Goal: Task Accomplishment & Management: Use online tool/utility

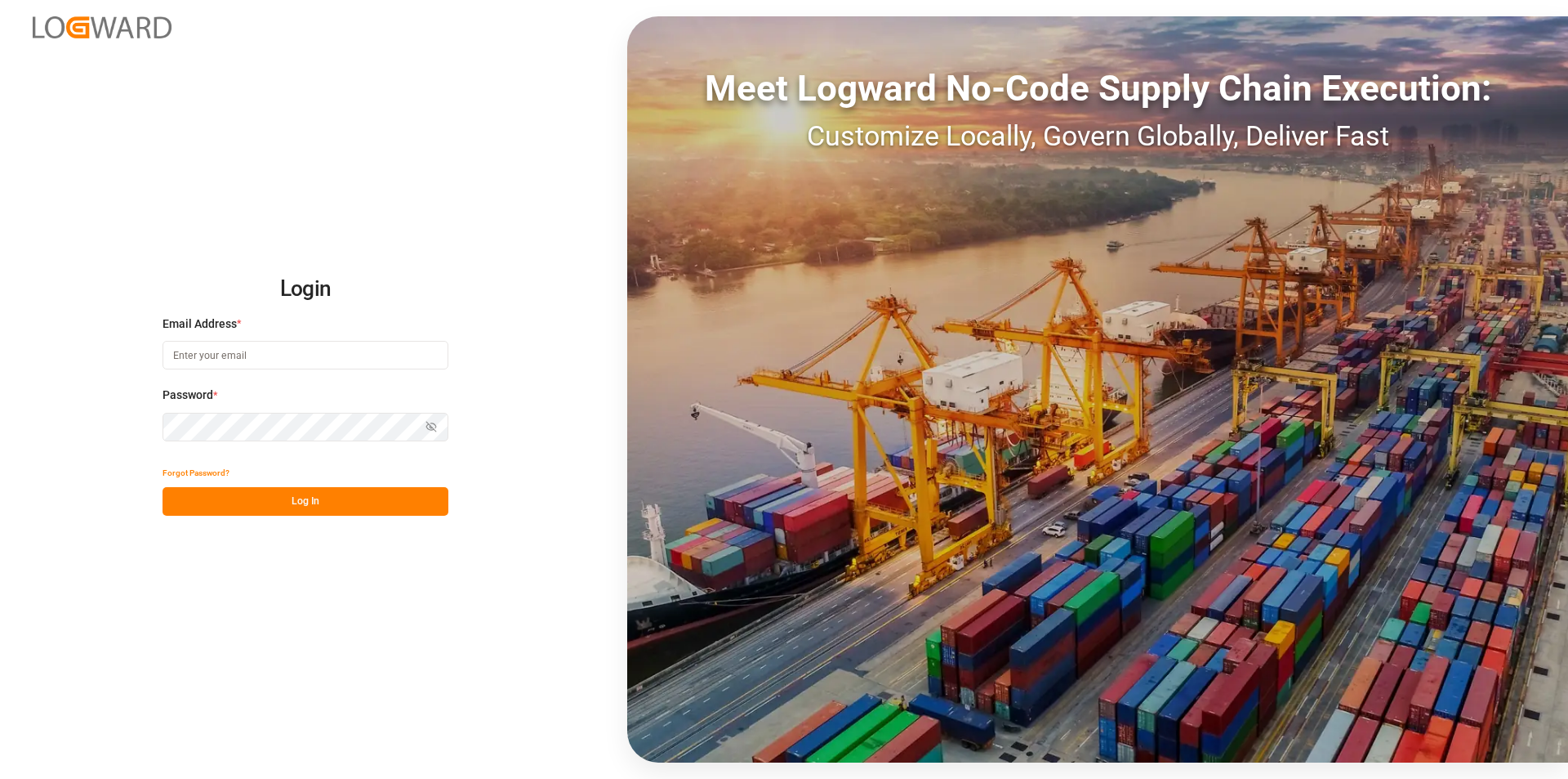
click at [394, 344] on input at bounding box center [305, 354] width 286 height 28
type input "mariel.felipetto@compo-expert.com"
click at [442, 419] on button "Show password" at bounding box center [430, 427] width 34 height 28
click at [324, 563] on div "Login Email Address * mariel.felipetto@compo-expert.com Password * Hide passwor…" at bounding box center [784, 390] width 1568 height 779
click at [307, 510] on button "Log In" at bounding box center [305, 501] width 286 height 28
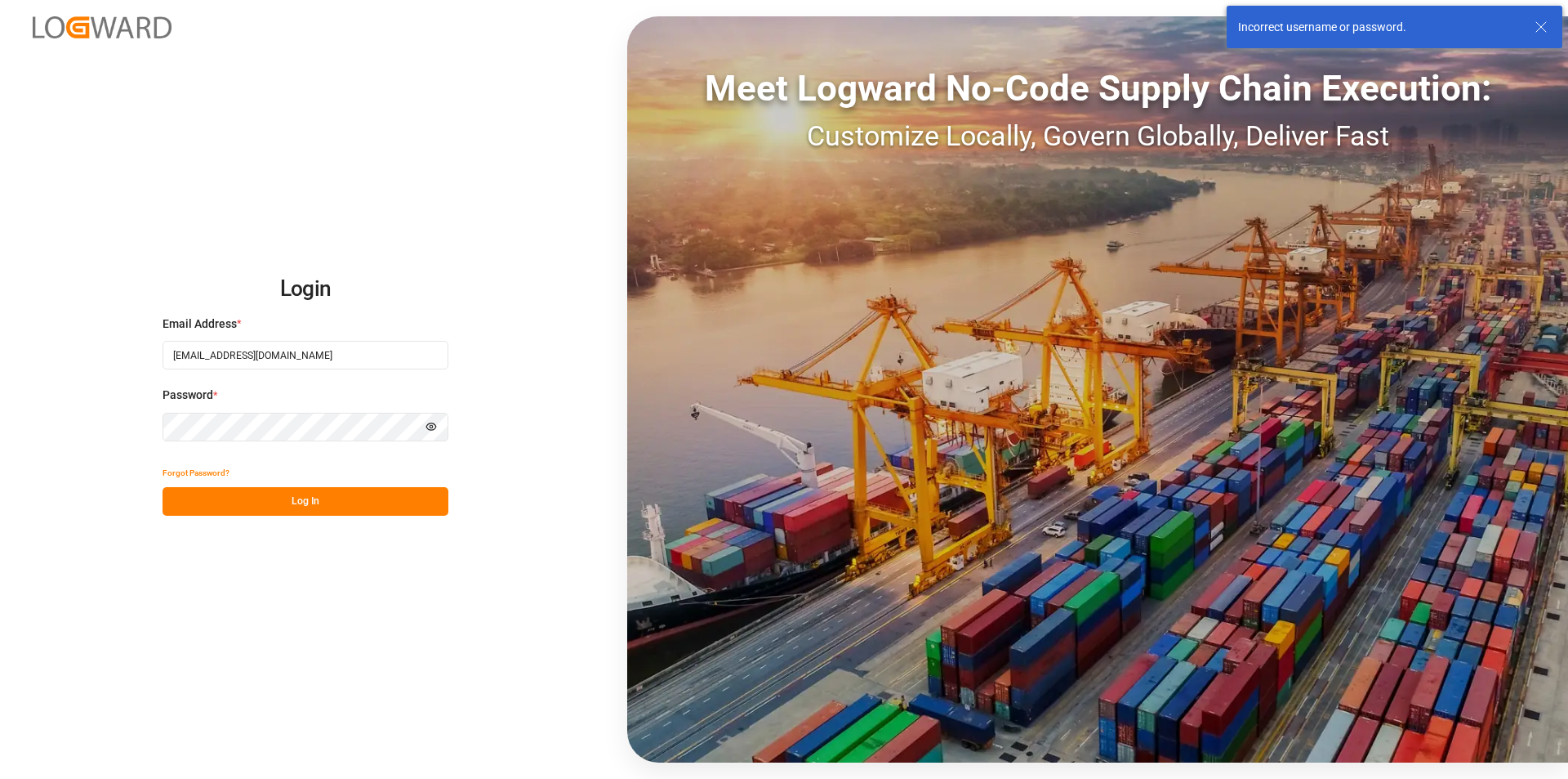
click at [278, 672] on div "Login Email Address * mariel.felipetto@compo-expert.com Password * Hide passwor…" at bounding box center [784, 390] width 1568 height 779
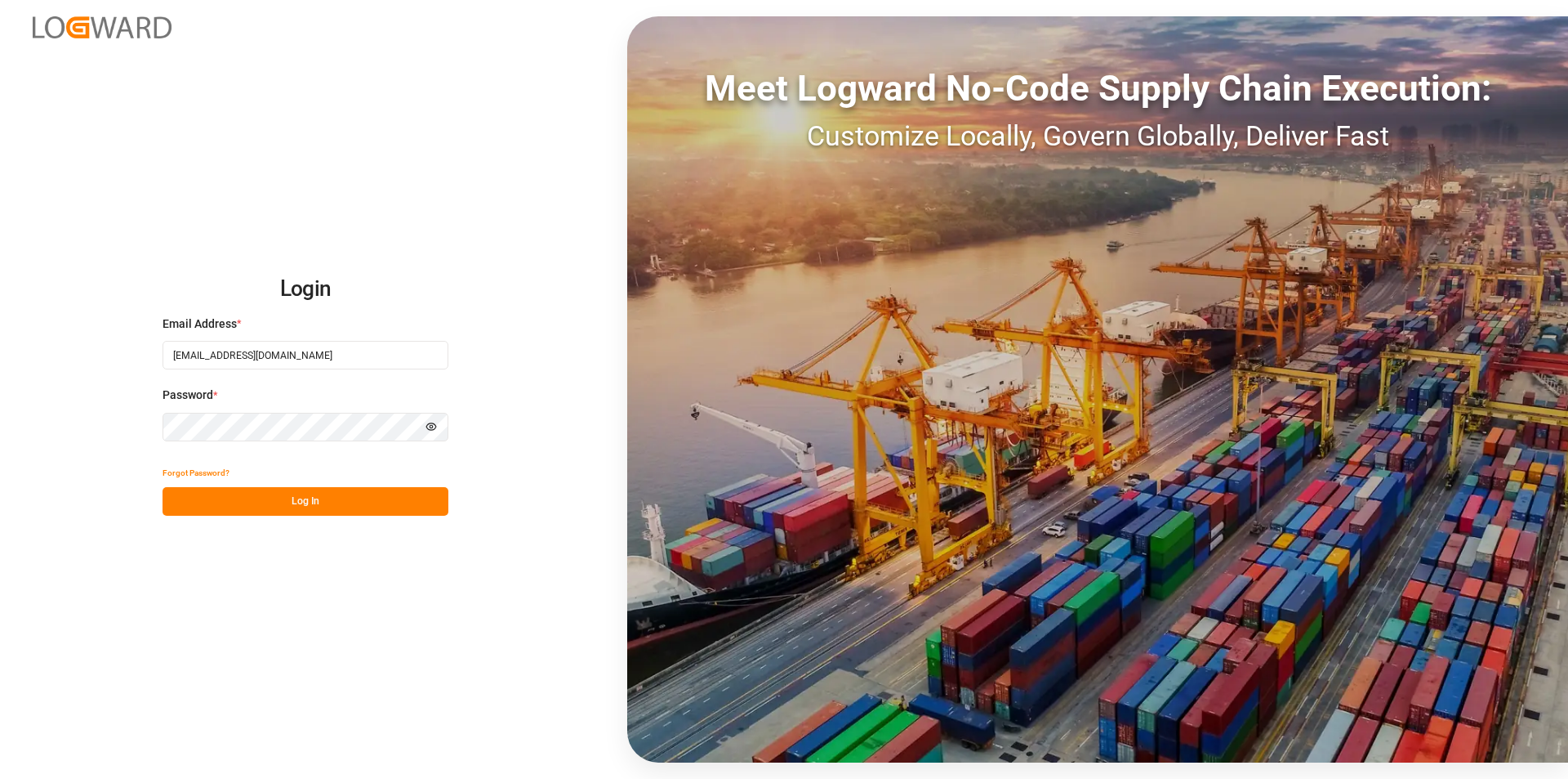
click at [328, 510] on button "Log In" at bounding box center [305, 501] width 286 height 28
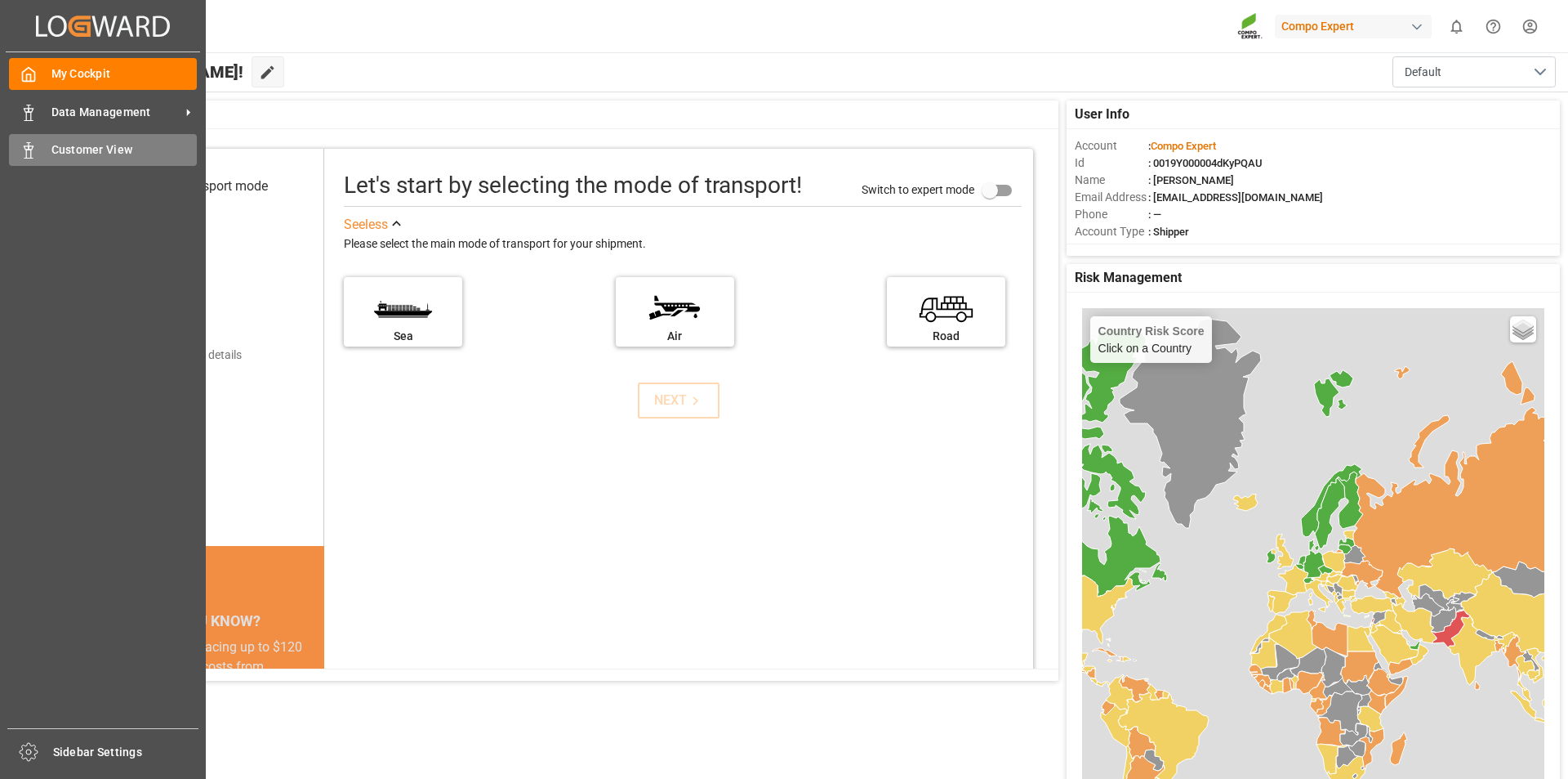
click at [30, 153] on icon at bounding box center [28, 150] width 17 height 17
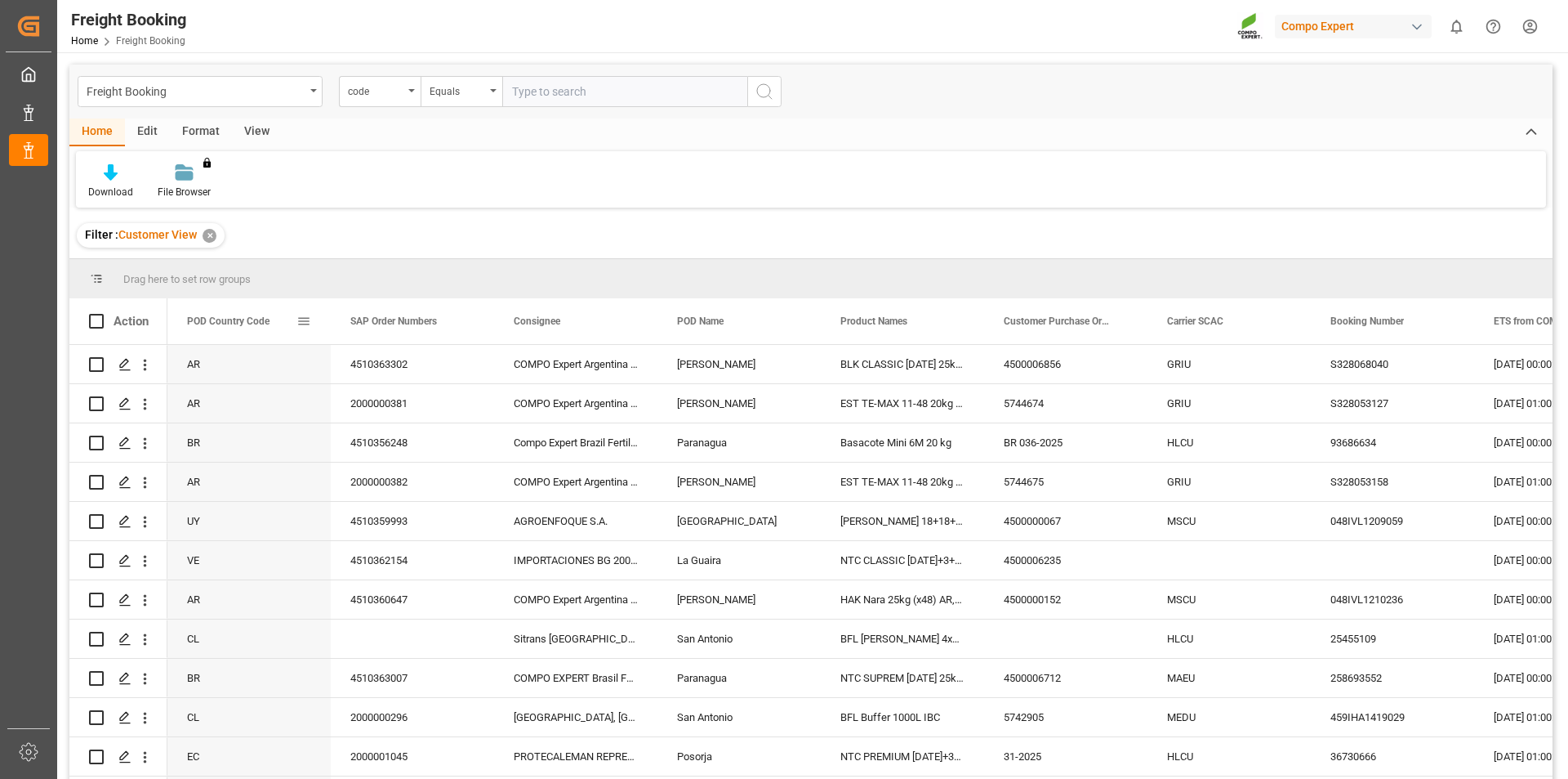
click at [302, 316] on span at bounding box center [303, 320] width 15 height 15
click at [394, 321] on span "filter" at bounding box center [394, 323] width 15 height 15
click at [330, 356] on div "Equals" at bounding box center [379, 368] width 160 height 26
click at [333, 364] on div "Equals" at bounding box center [372, 369] width 138 height 13
click at [345, 365] on div "Equals" at bounding box center [372, 369] width 138 height 13
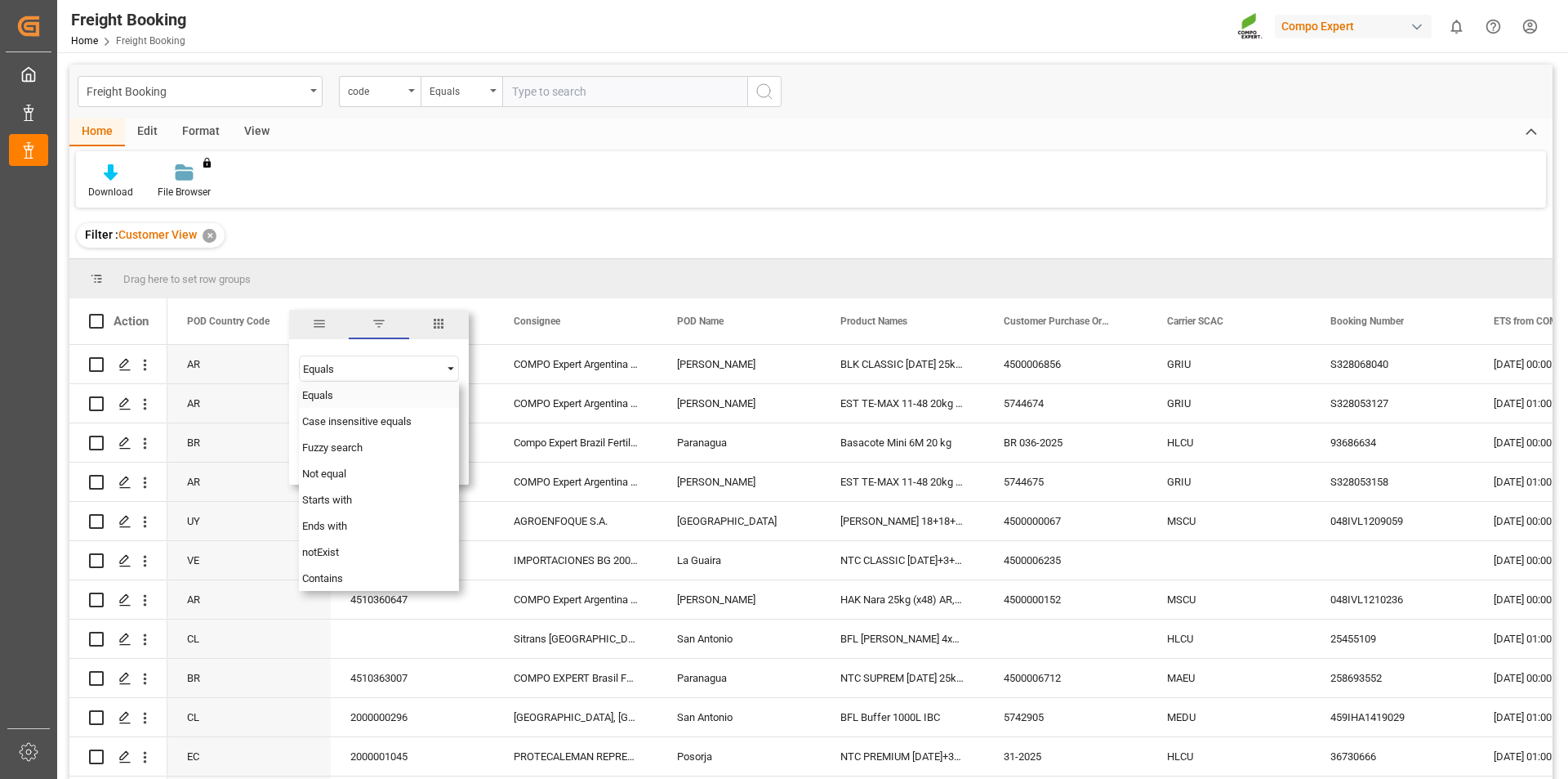
click at [377, 363] on div "Equals" at bounding box center [372, 369] width 138 height 13
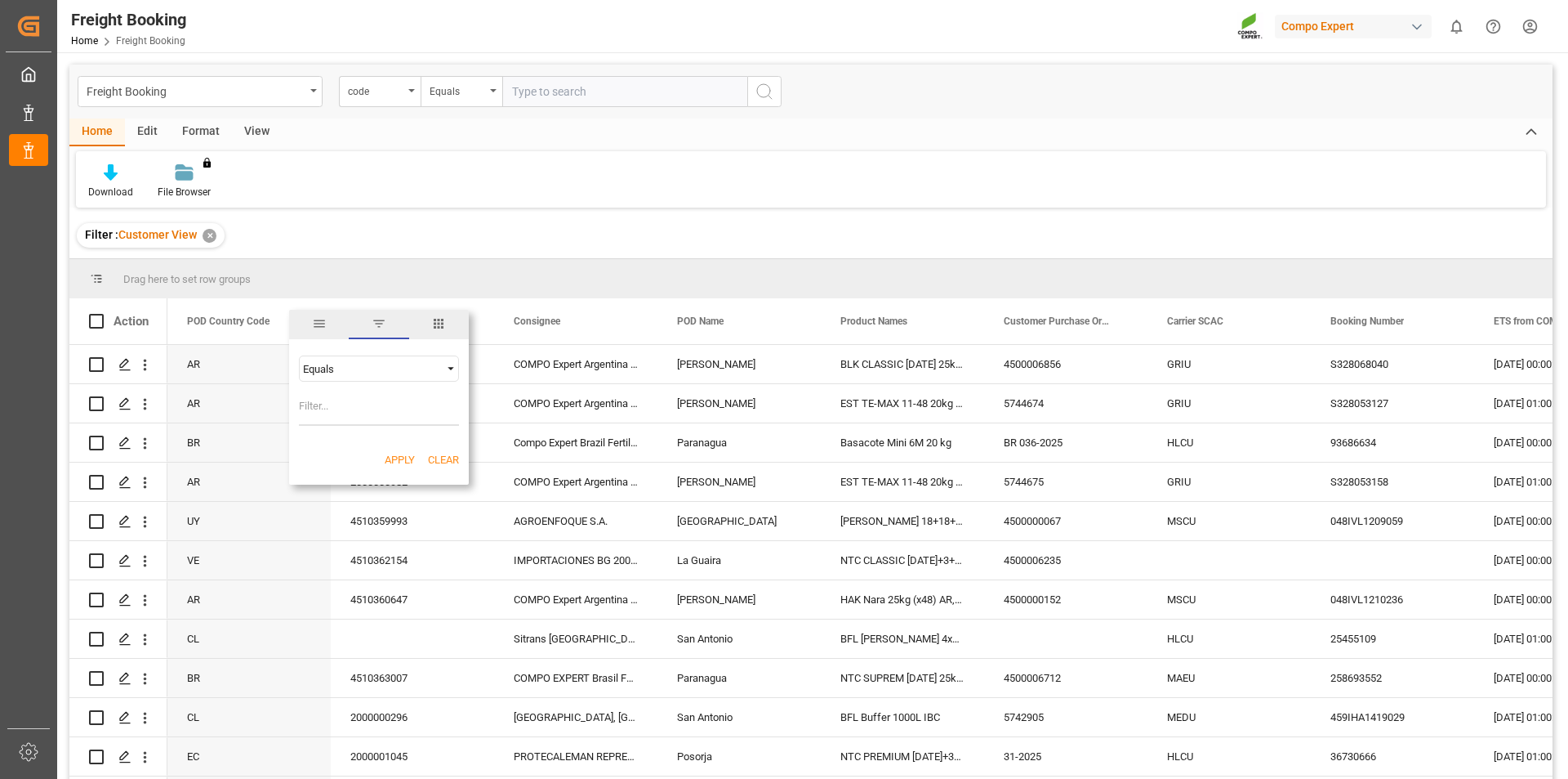
click at [374, 409] on input "Filter Value" at bounding box center [379, 409] width 160 height 32
type input "BR"
click at [384, 461] on button "Apply" at bounding box center [399, 460] width 30 height 17
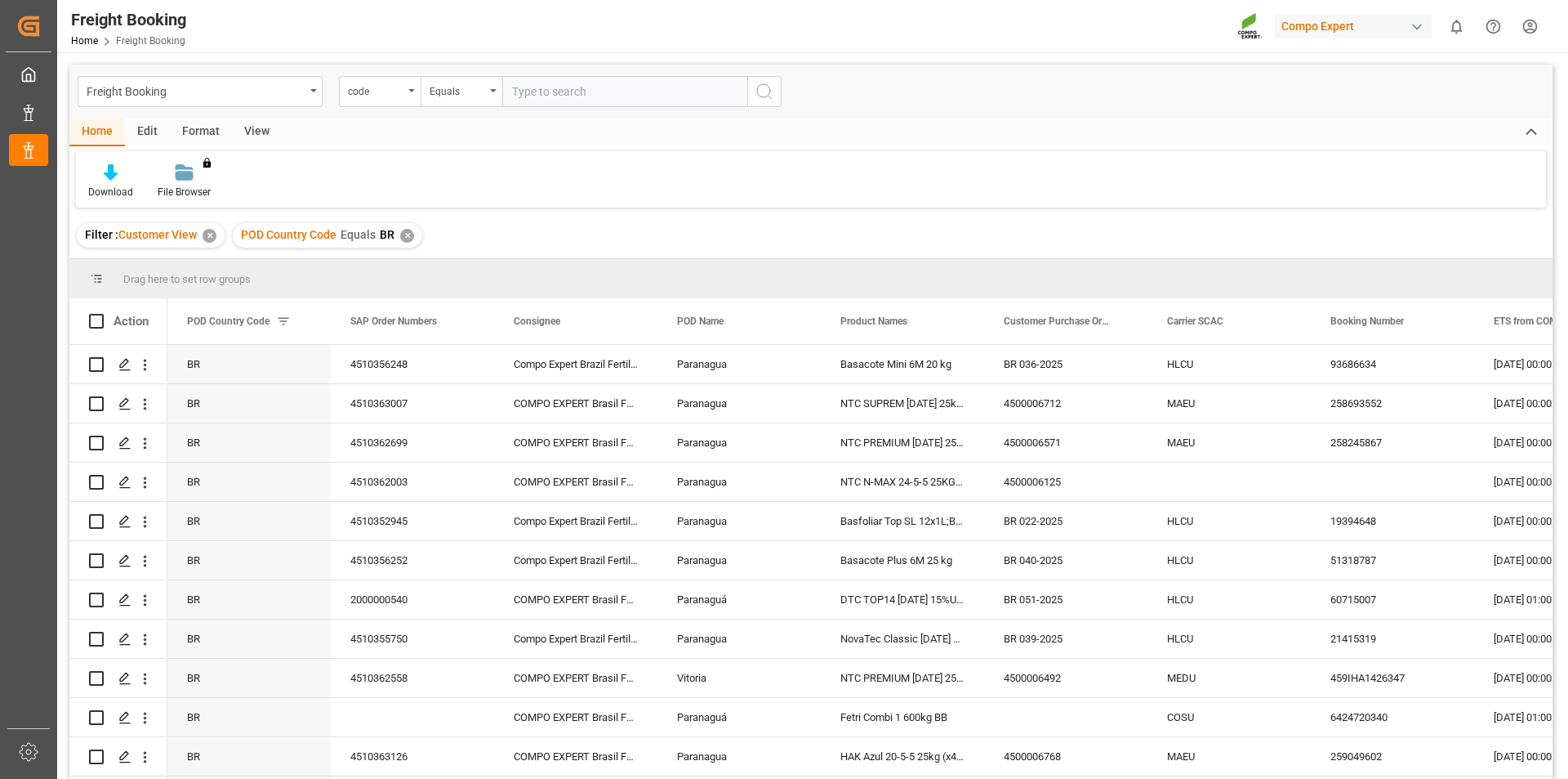
click at [1191, 183] on div "Download File Browser You don't have permission for this feature. Contact admin." at bounding box center [811, 180] width 1470 height 57
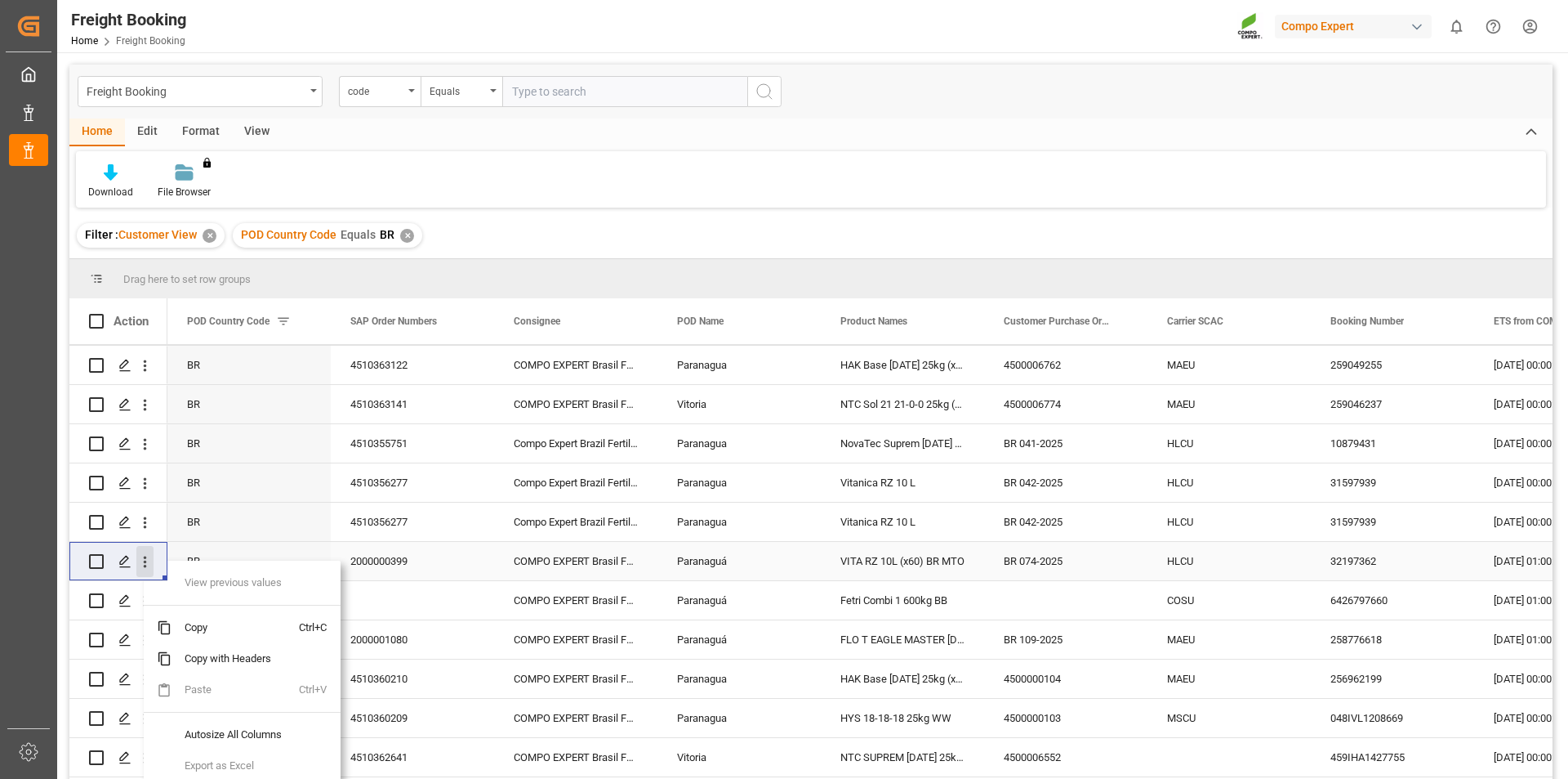
click at [142, 561] on icon "open menu" at bounding box center [145, 562] width 18 height 18
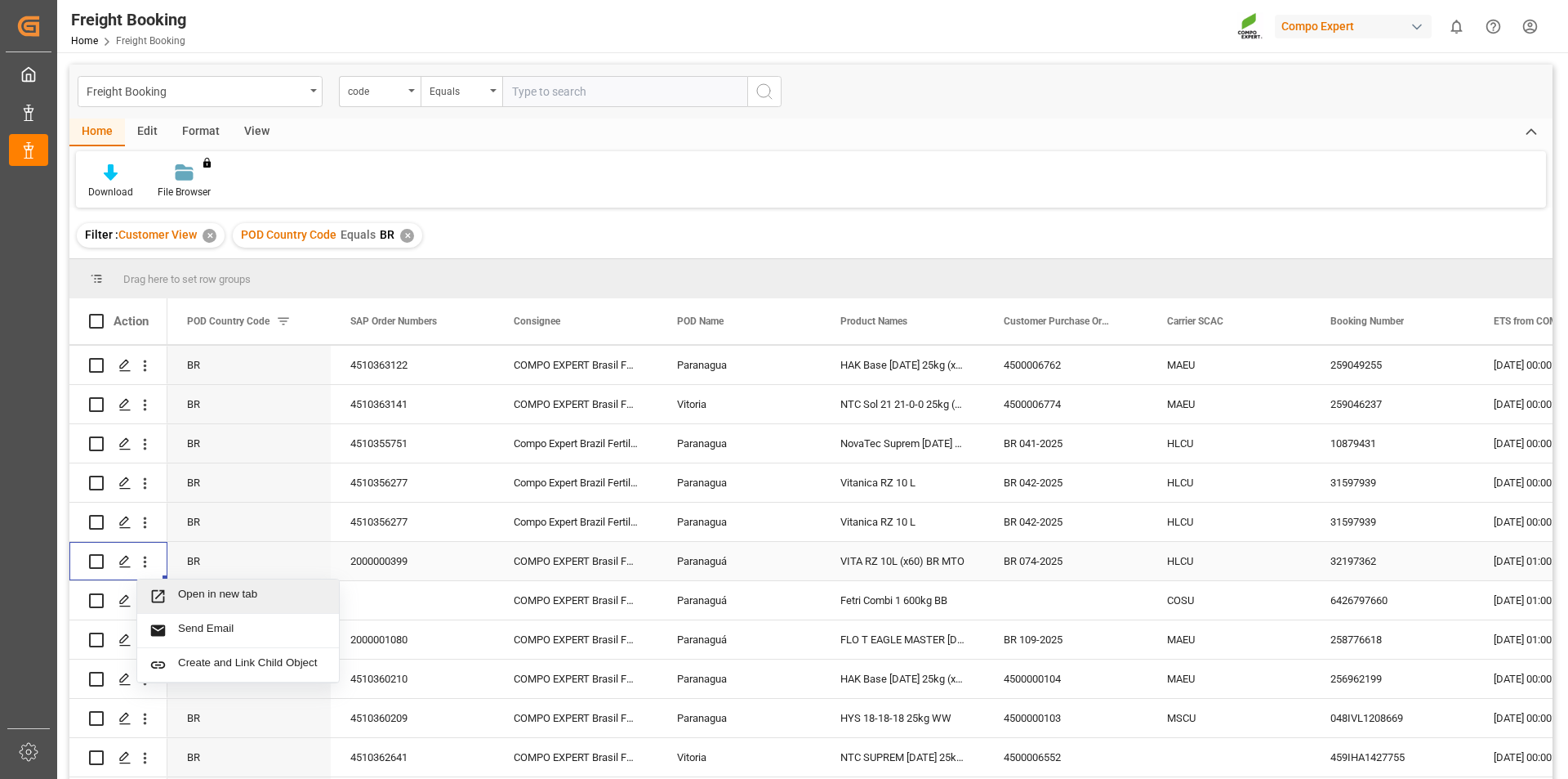
click at [185, 590] on span "Open in new tab" at bounding box center [252, 596] width 148 height 18
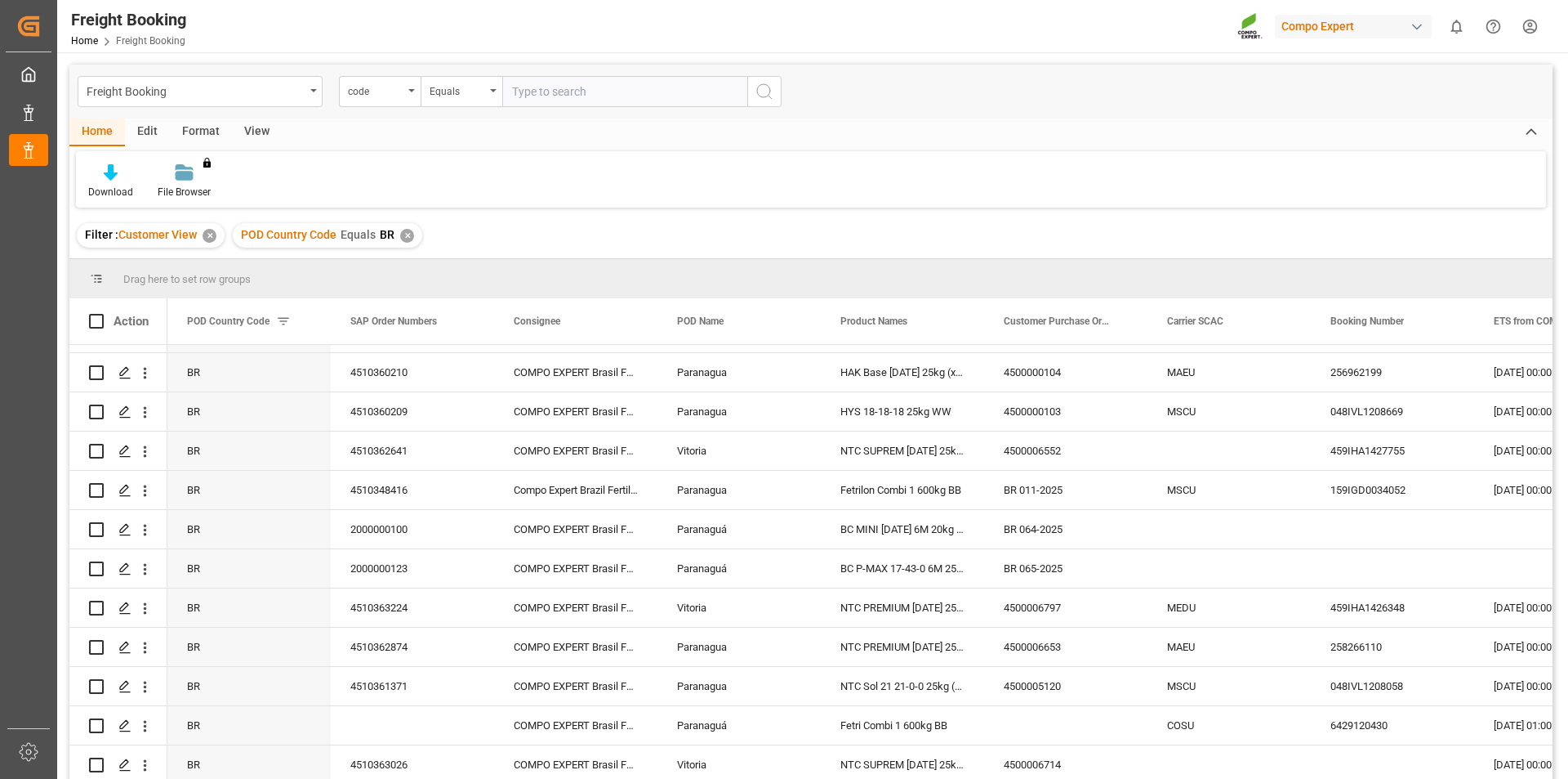
scroll to position [836, 0]
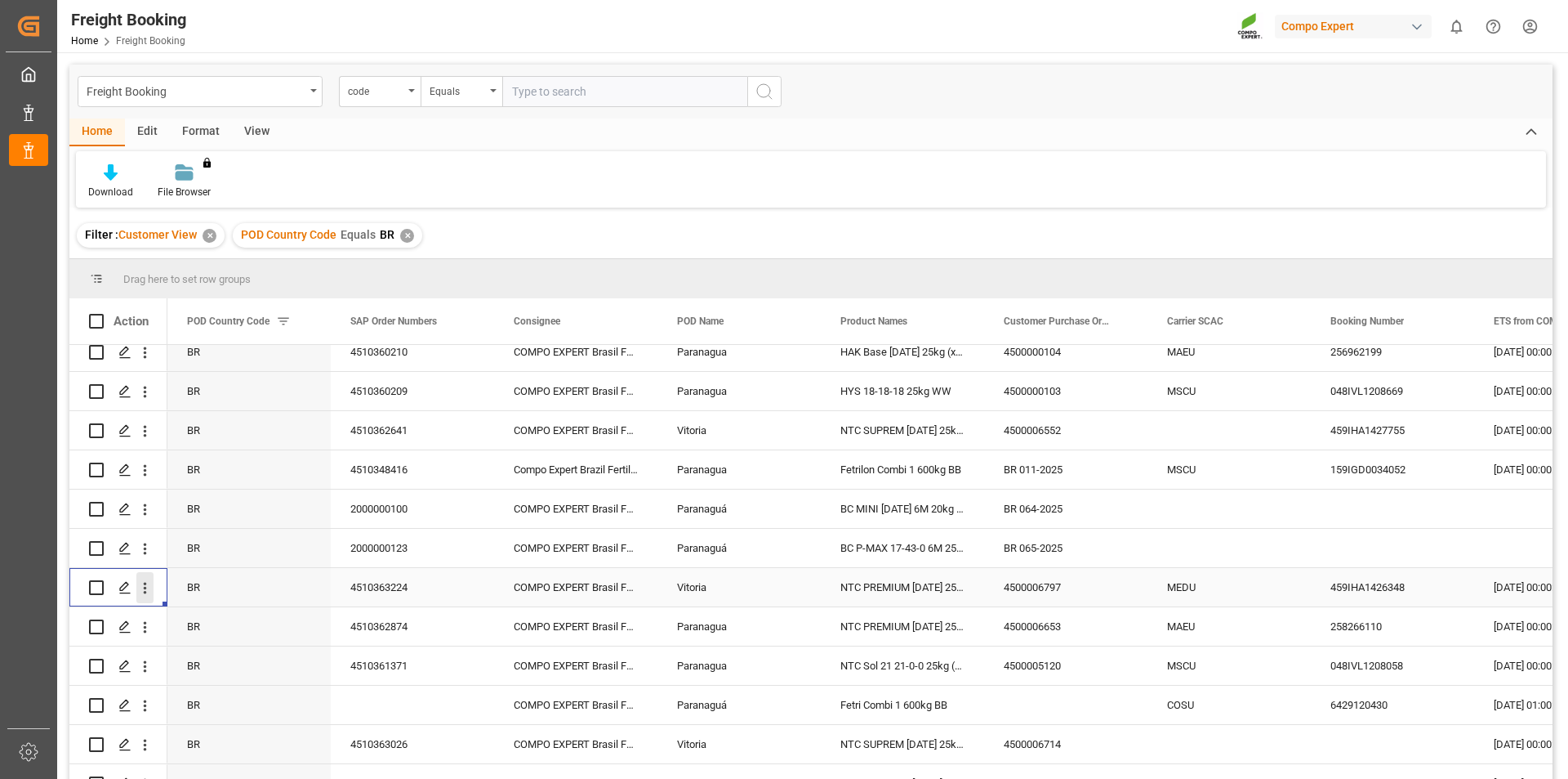
click at [143, 588] on icon "open menu" at bounding box center [144, 589] width 3 height 12
click at [167, 606] on div "Open in new tab" at bounding box center [238, 622] width 202 height 34
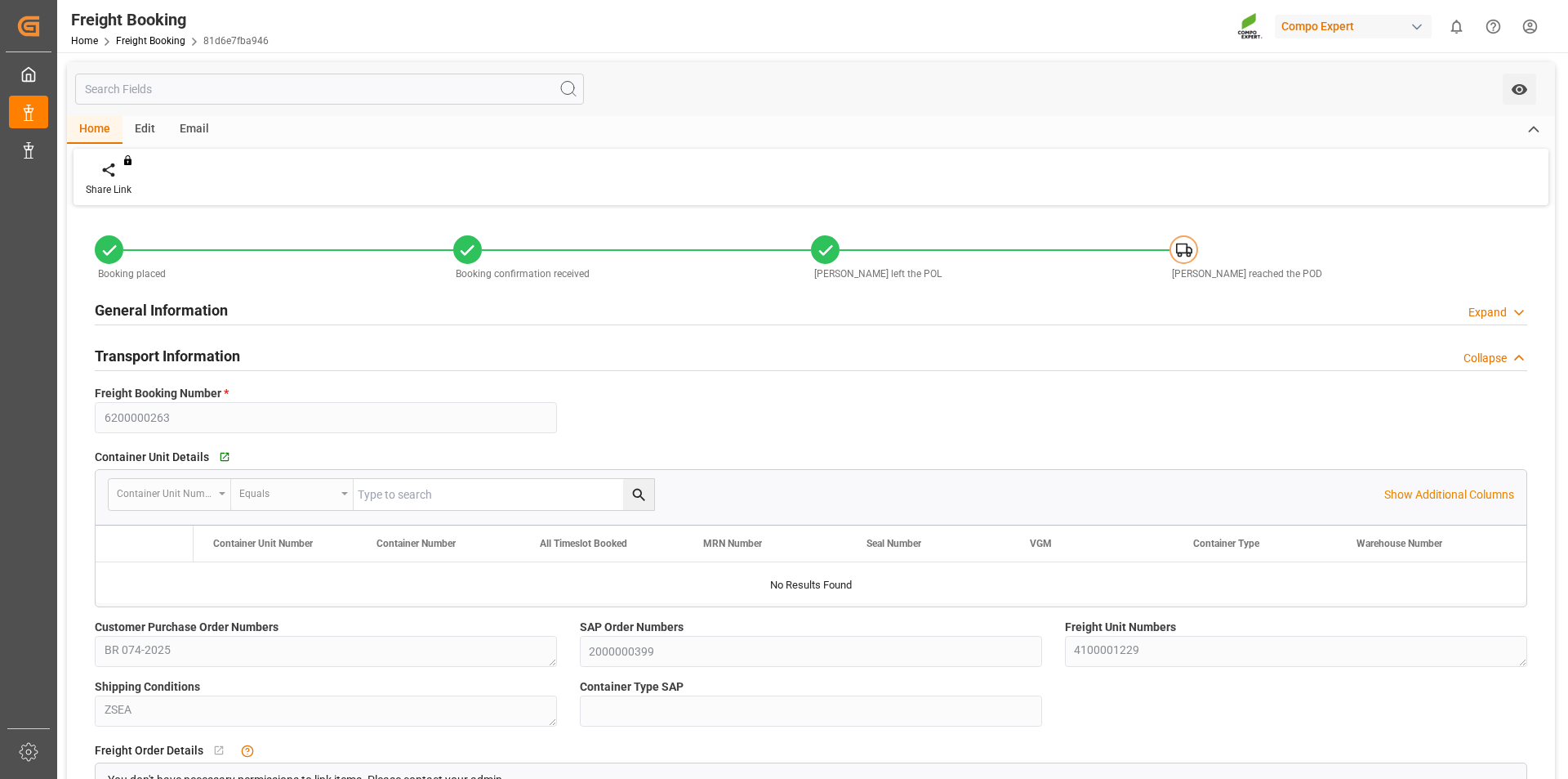
type input "Hapag [PERSON_NAME]"
type input "Hapag [PERSON_NAME] Aktiengesellschaft"
type input "9770749"
type input "BEANR"
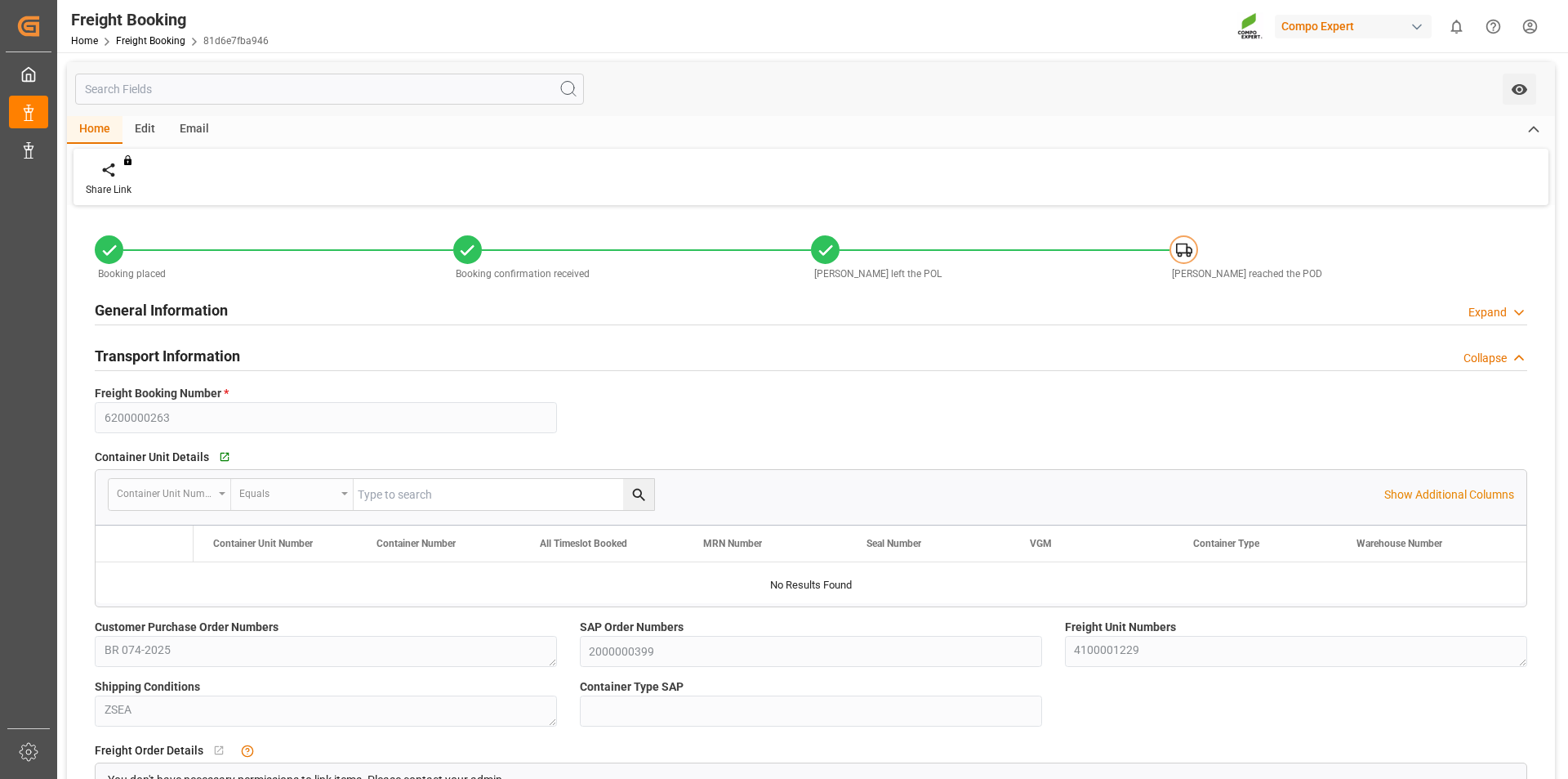
type input "BRPNG"
type input "0"
type input "[DATE] 01:00"
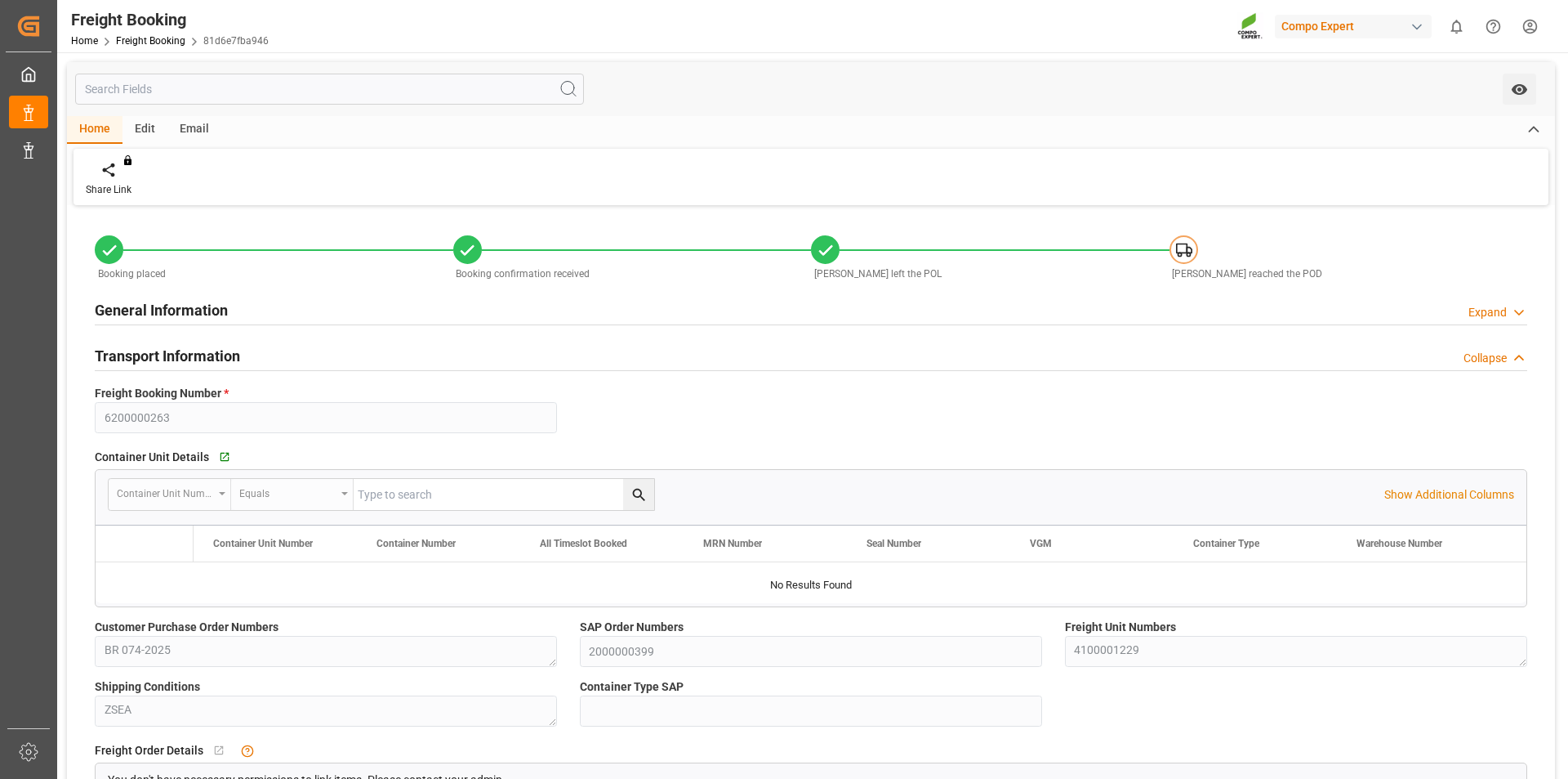
type input "[DATE] 21:35"
type input "[DATE] 17:59"
type input "[DATE]"
type input "[DATE] 16:13"
type input "[DATE] 16:15"
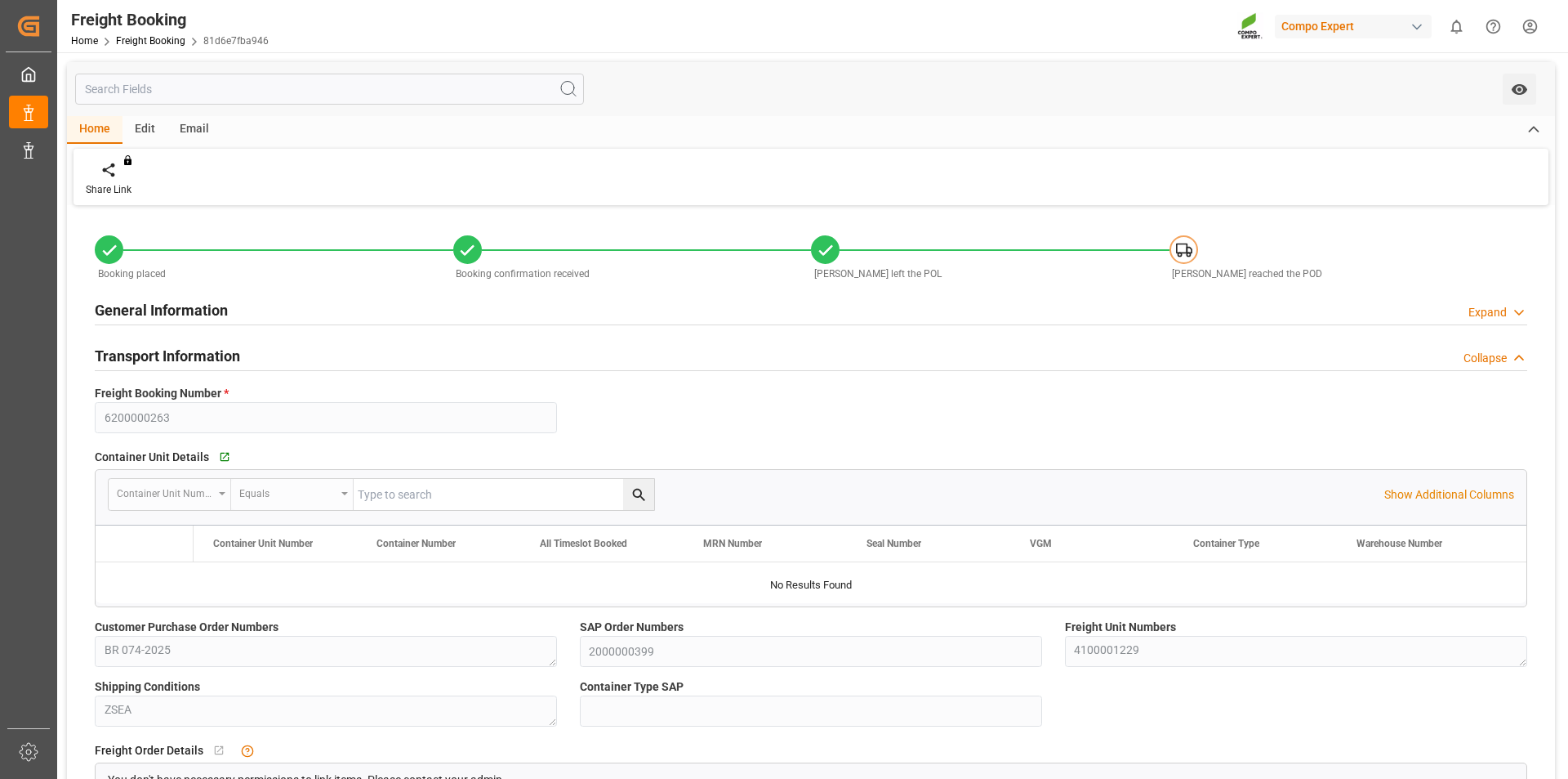
type input "[DATE] 16:15"
type input "[DATE] 09:23"
type input "[DATE] 13:43"
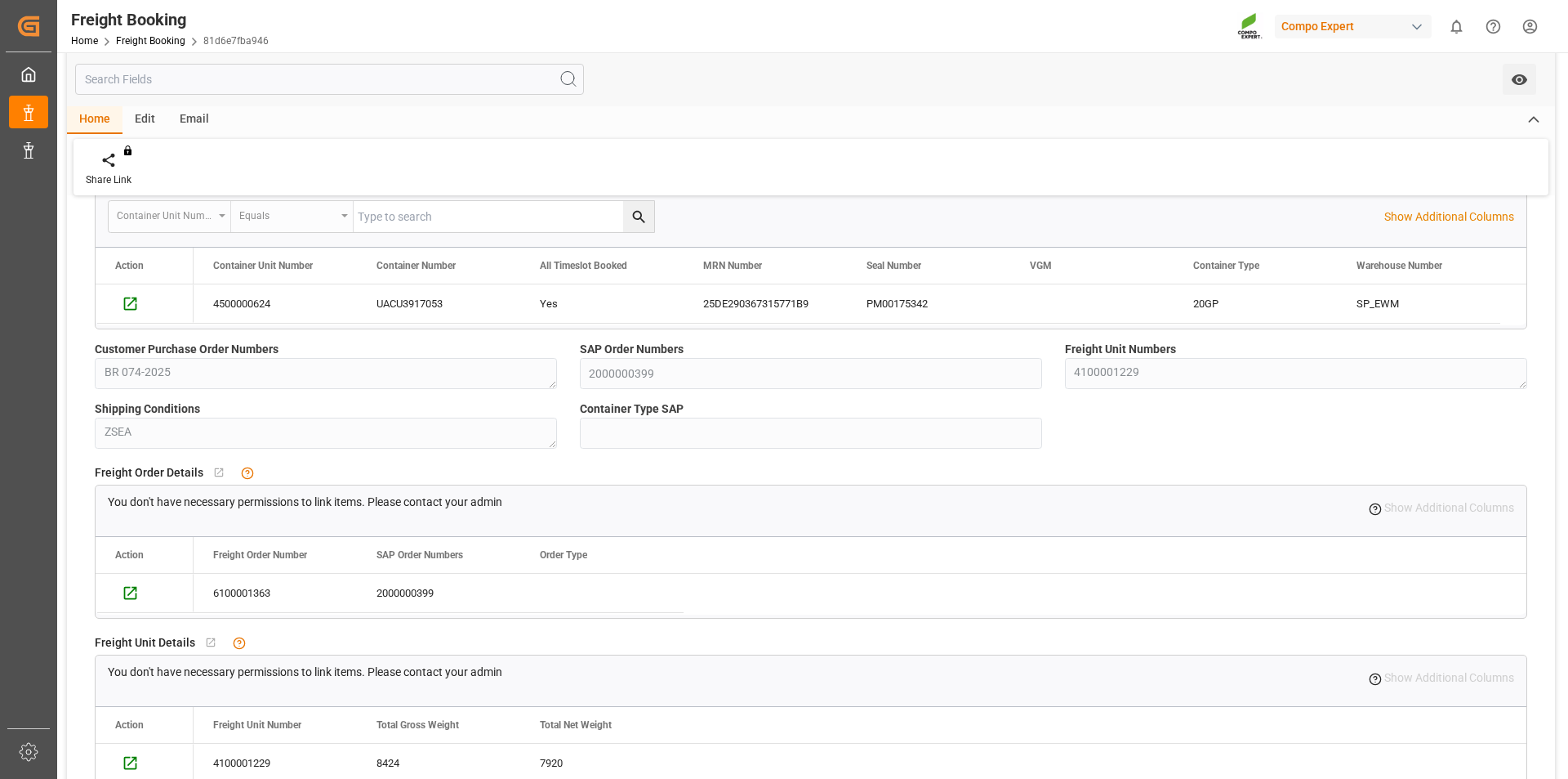
scroll to position [240, 0]
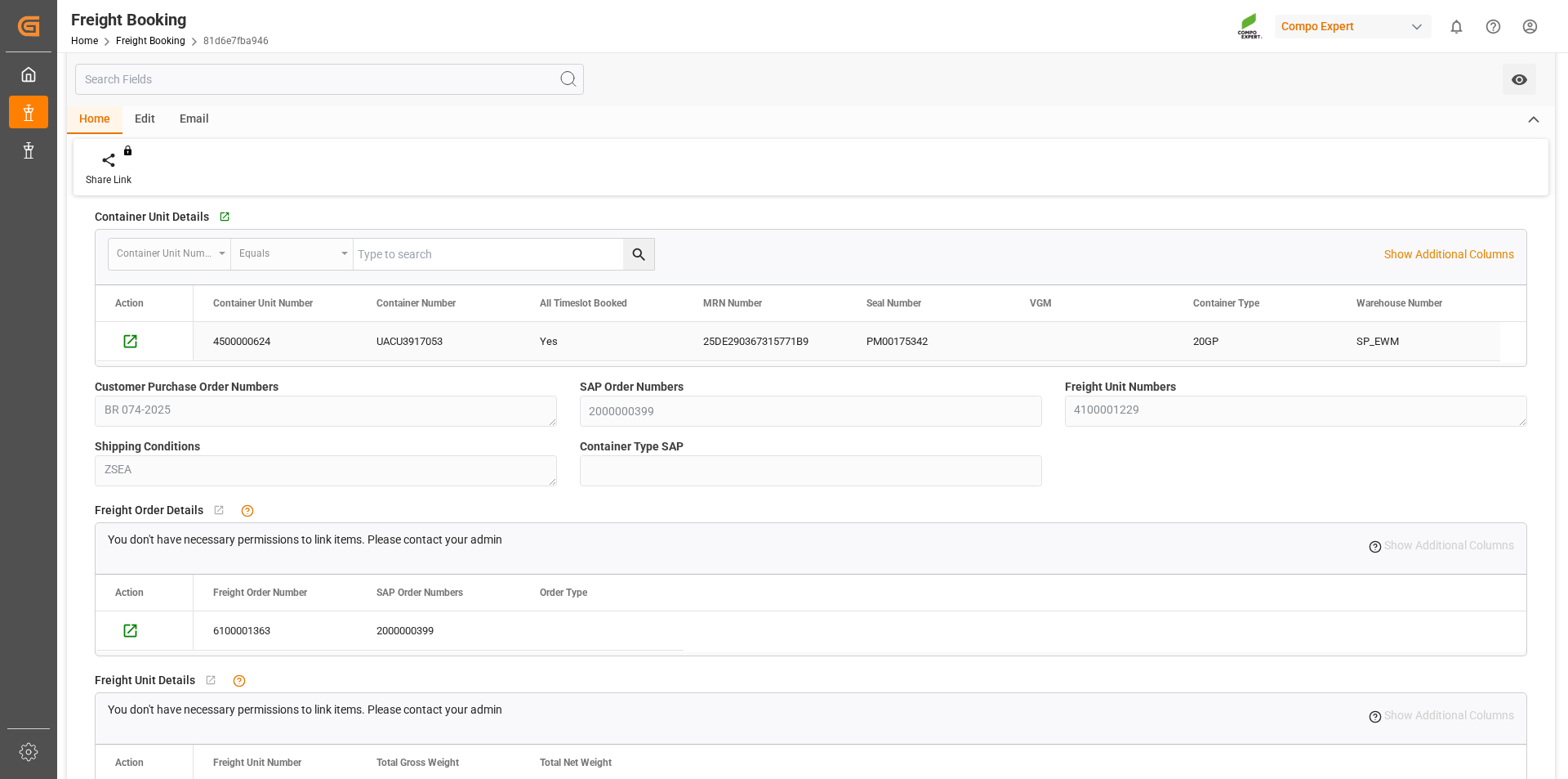
click at [432, 343] on div "UACU3917053" at bounding box center [438, 341] width 163 height 38
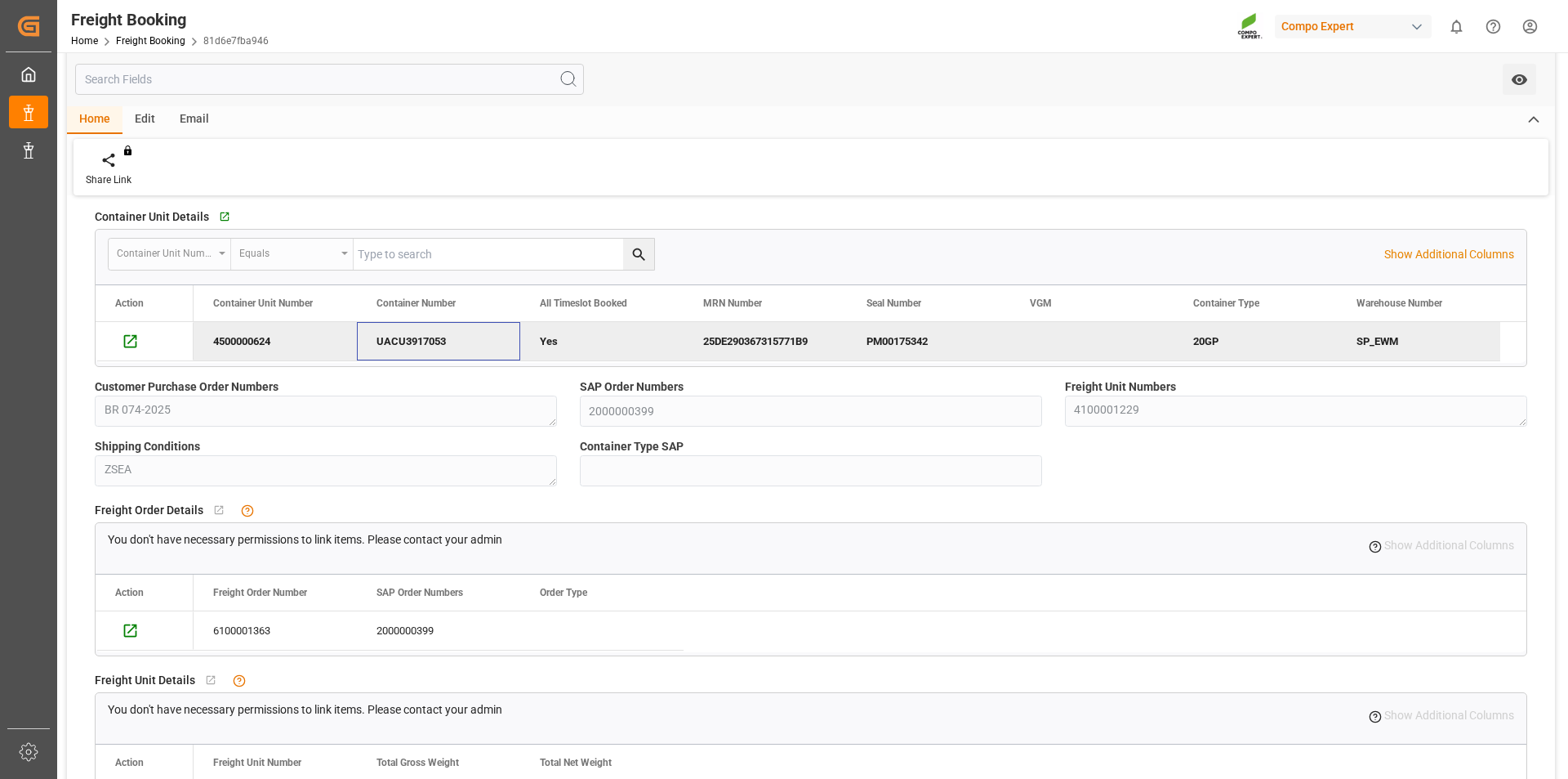
drag, startPoint x: 370, startPoint y: 340, endPoint x: 437, endPoint y: 345, distance: 67.2
click at [437, 345] on div "UACU3917053" at bounding box center [438, 341] width 163 height 38
click at [481, 304] on span "Copy" at bounding box center [518, 308] width 119 height 31
click at [131, 342] on icon "Press SPACE to deselect this row." at bounding box center [131, 342] width 18 height 18
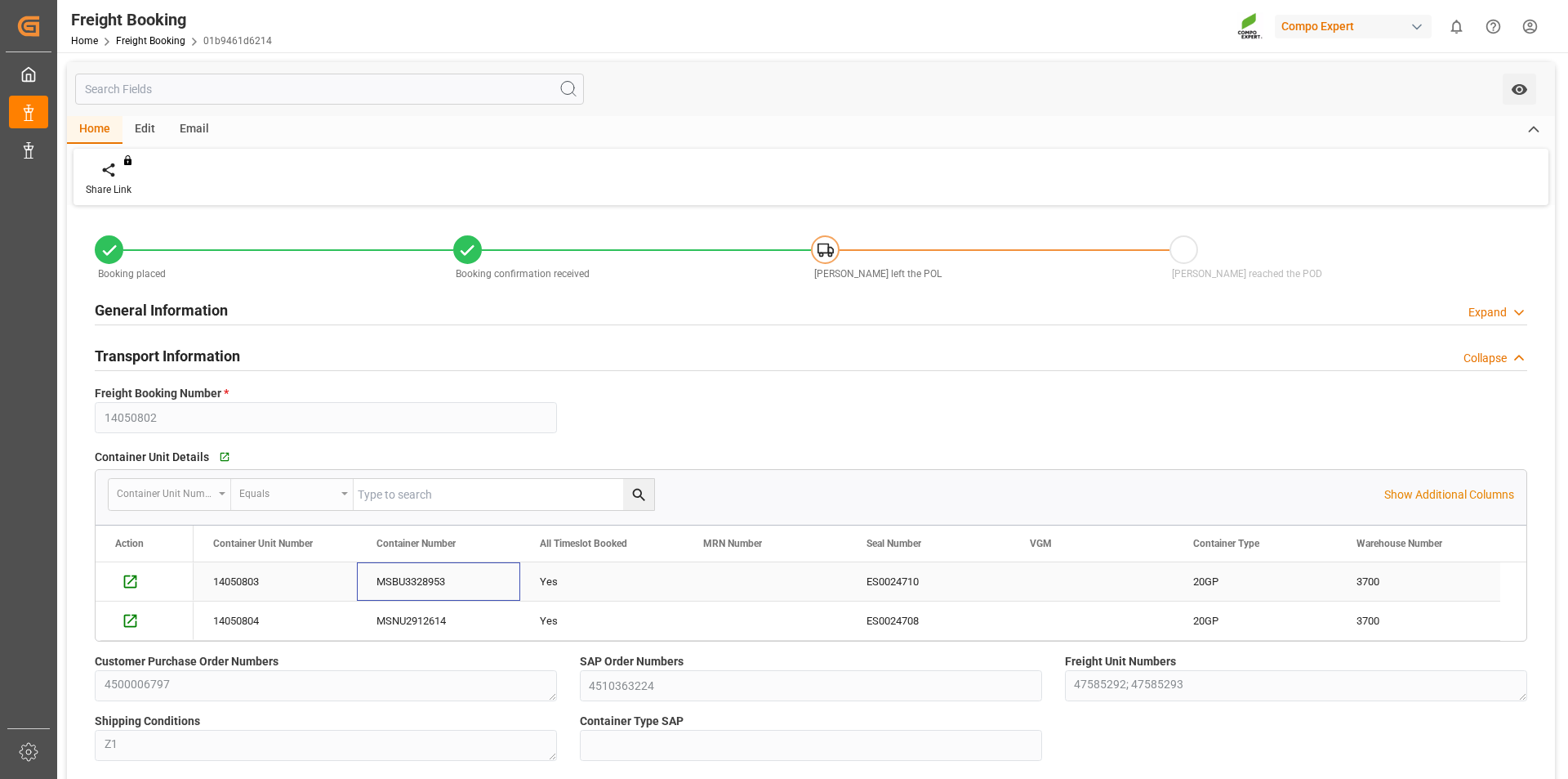
drag, startPoint x: 366, startPoint y: 576, endPoint x: 333, endPoint y: 580, distance: 33.2
click at [407, 590] on div "MSBU3328953" at bounding box center [438, 581] width 163 height 38
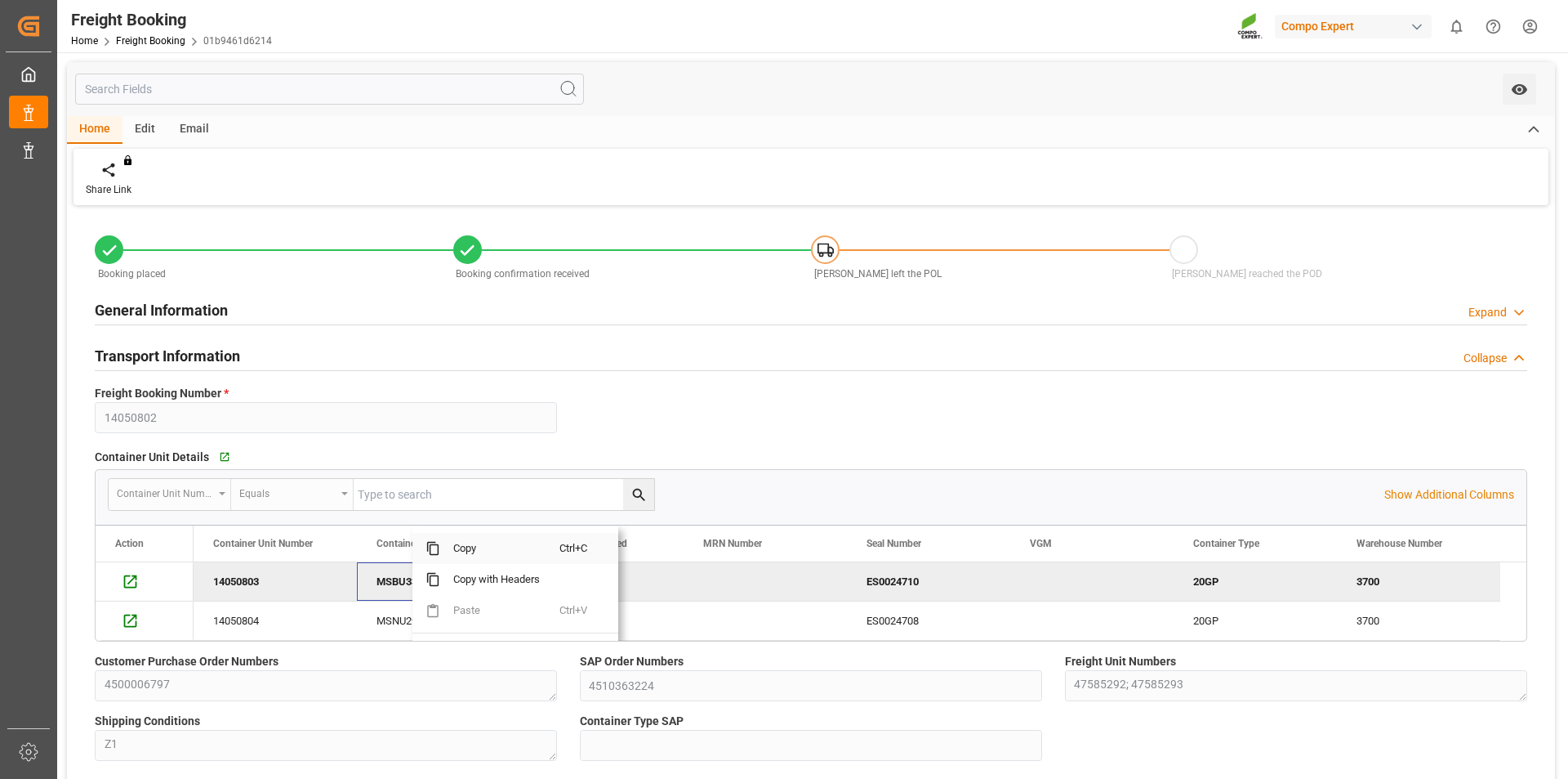
click at [469, 539] on span "Copy" at bounding box center [500, 549] width 119 height 31
